Goal: Use online tool/utility: Utilize a website feature to perform a specific function

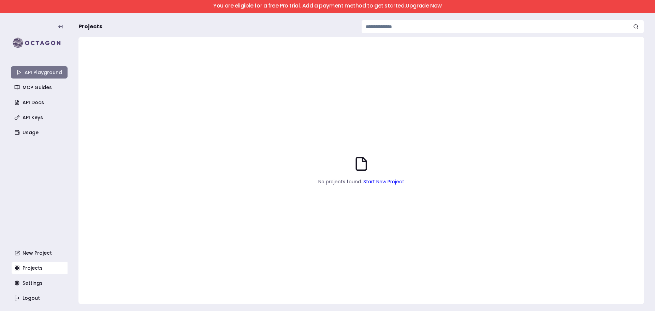
click at [44, 69] on link "API Playground" at bounding box center [39, 72] width 57 height 12
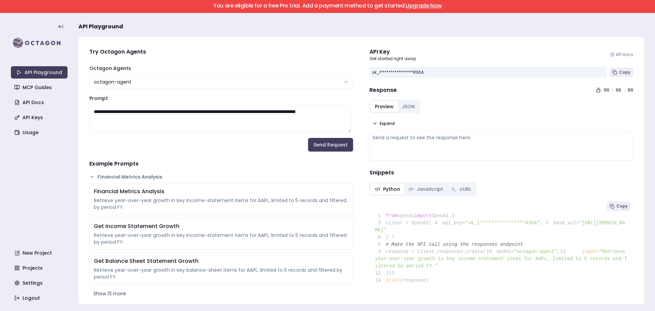
click at [424, 226] on span "3 client = OpenAI(" at bounding box center [403, 222] width 57 height 5
click at [319, 145] on button "Send Request" at bounding box center [330, 145] width 45 height 14
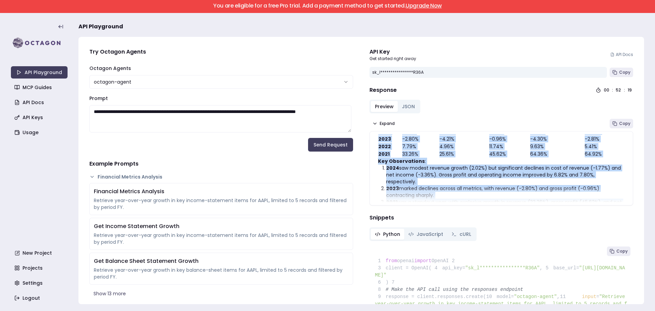
drag, startPoint x: 389, startPoint y: 145, endPoint x: 471, endPoint y: 206, distance: 102.7
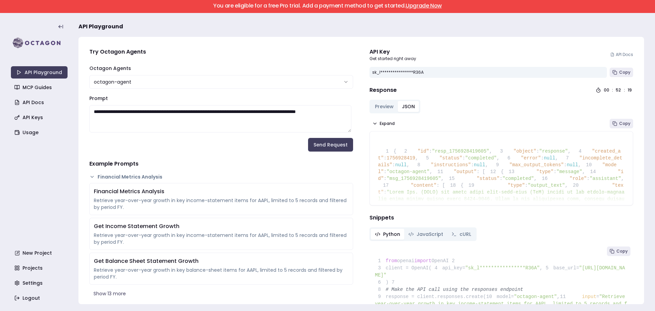
click at [407, 108] on button "JSON" at bounding box center [408, 106] width 21 height 11
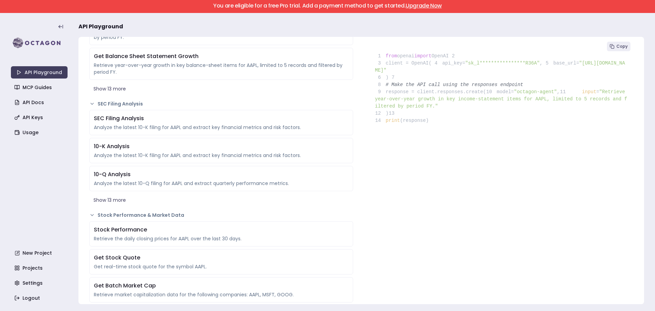
scroll to position [102, 0]
